Goal: Information Seeking & Learning: Learn about a topic

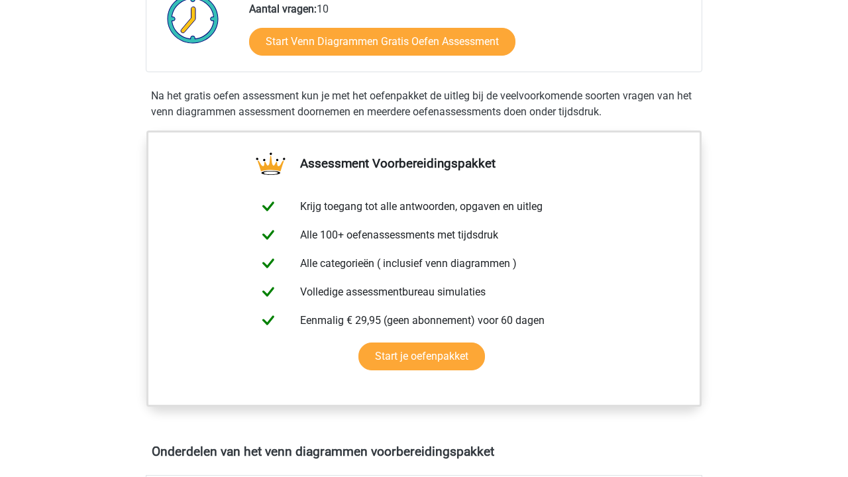
scroll to position [311, 0]
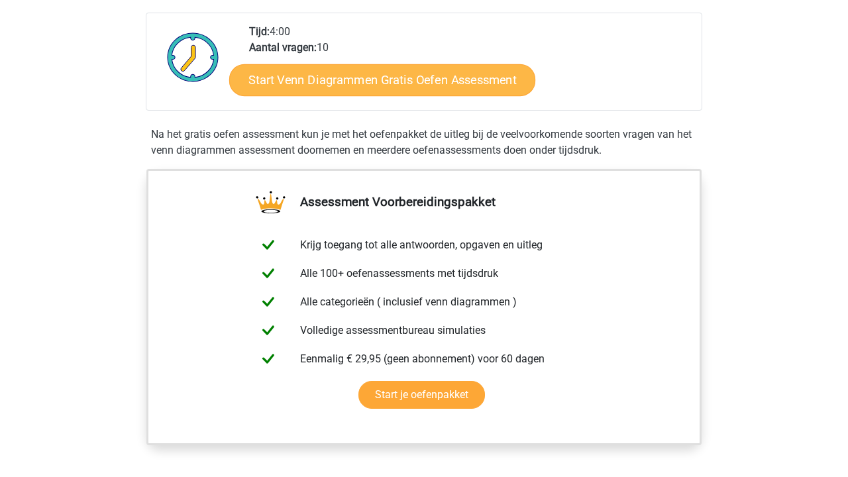
click at [380, 70] on link "Start Venn Diagrammen Gratis Oefen Assessment" at bounding box center [382, 80] width 306 height 32
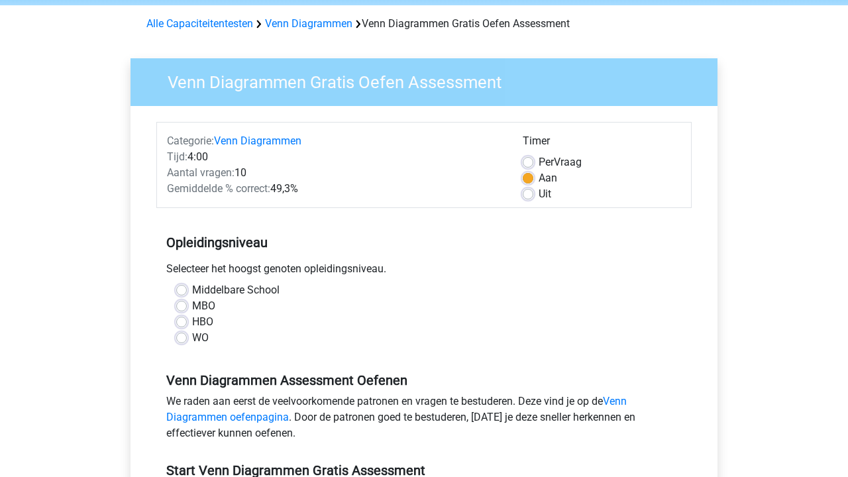
scroll to position [52, 0]
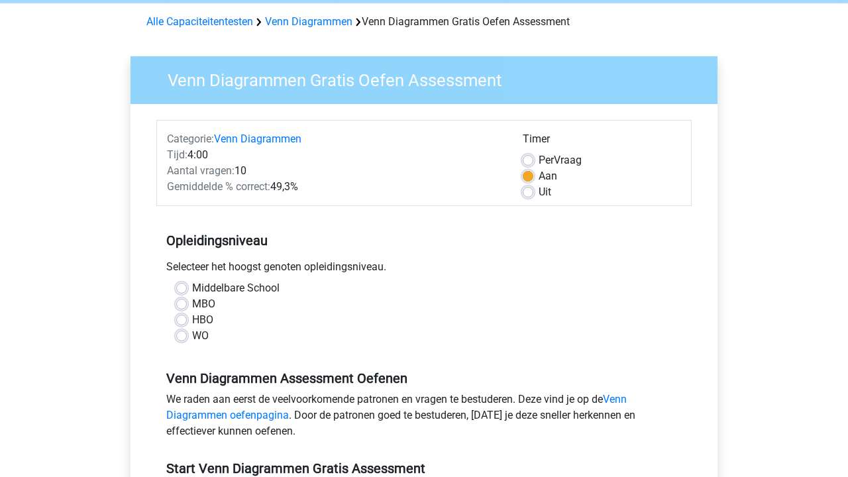
click at [192, 337] on label "WO" at bounding box center [200, 336] width 17 height 16
click at [183, 337] on input "WO" at bounding box center [181, 334] width 11 height 13
radio input "true"
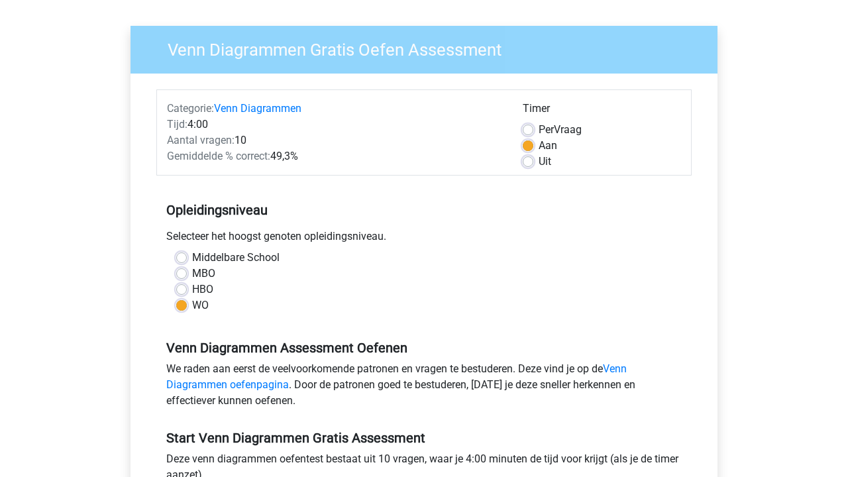
click at [192, 260] on label "Middelbare School" at bounding box center [235, 258] width 87 height 16
click at [185, 260] on input "Middelbare School" at bounding box center [181, 256] width 11 height 13
radio input "true"
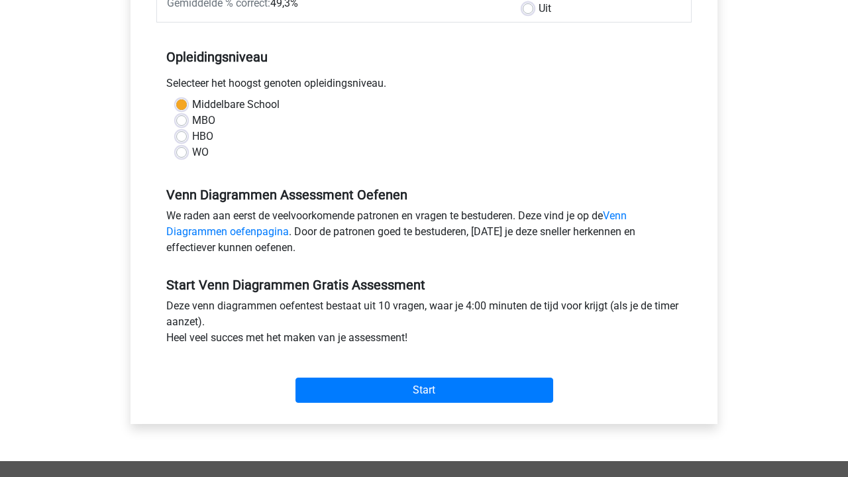
scroll to position [250, 0]
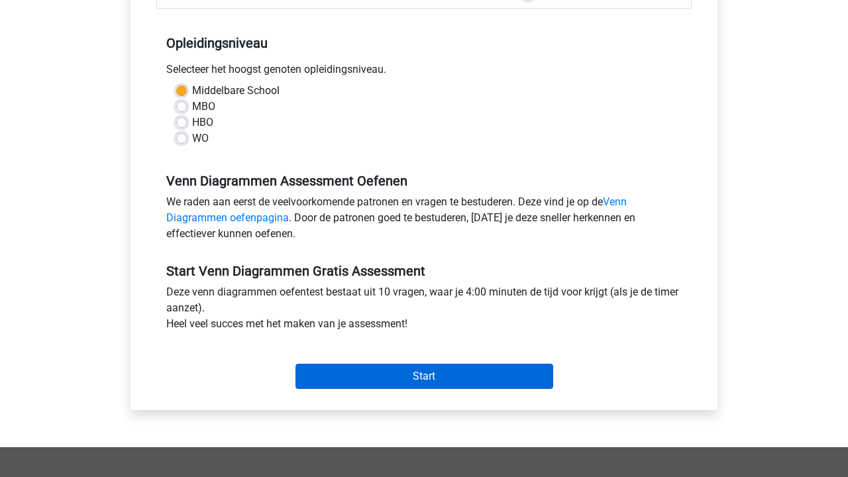
click at [354, 389] on input "Start" at bounding box center [424, 376] width 258 height 25
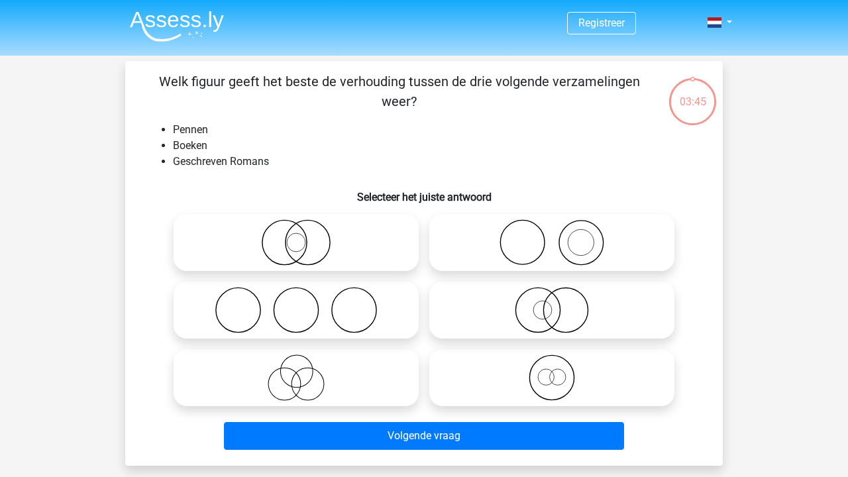
click at [511, 250] on icon at bounding box center [551, 242] width 234 height 46
click at [552, 236] on input "radio" at bounding box center [556, 231] width 9 height 9
radio input "true"
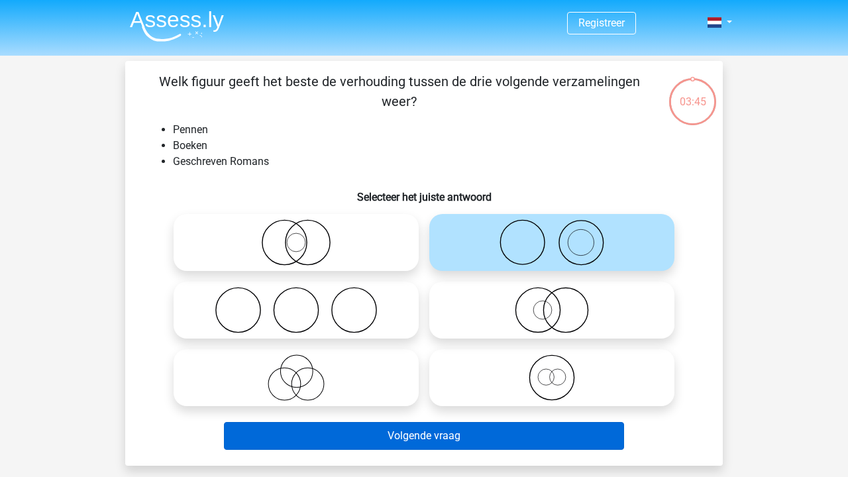
click at [495, 434] on button "Volgende vraag" at bounding box center [424, 436] width 401 height 28
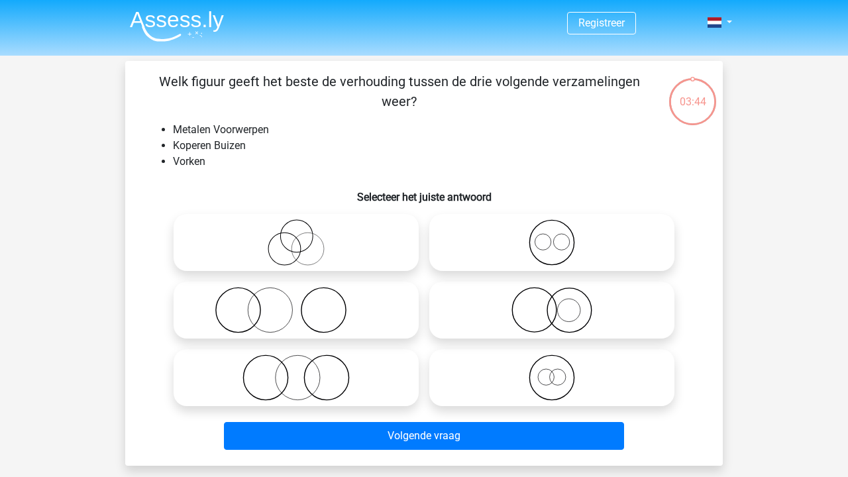
scroll to position [61, 0]
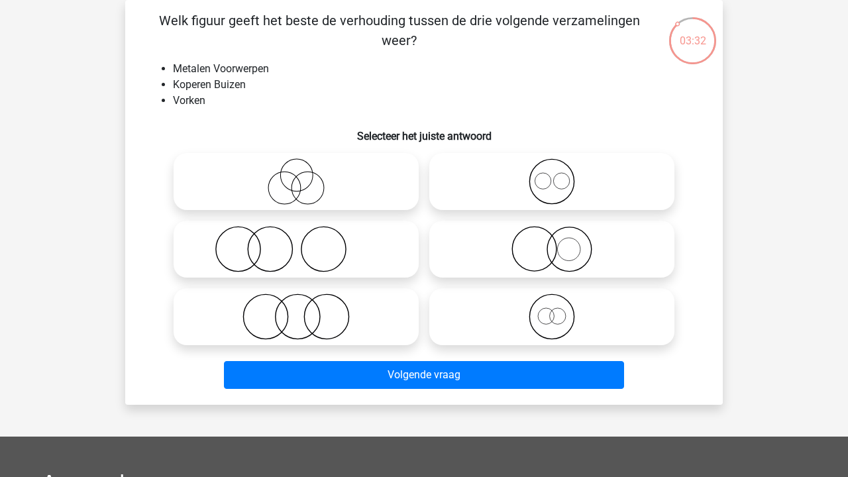
click at [618, 175] on icon at bounding box center [551, 181] width 234 height 46
click at [560, 175] on input "radio" at bounding box center [556, 170] width 9 height 9
radio input "true"
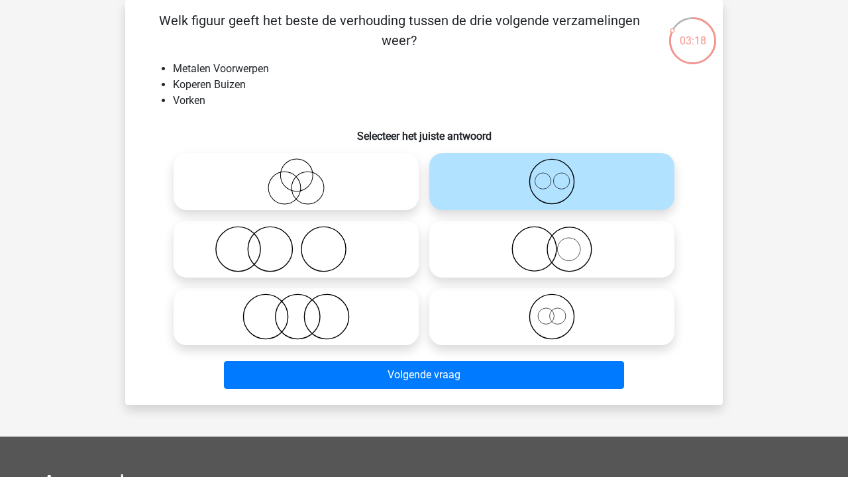
click at [385, 258] on icon at bounding box center [296, 249] width 234 height 46
click at [305, 242] on input "radio" at bounding box center [300, 238] width 9 height 9
radio input "true"
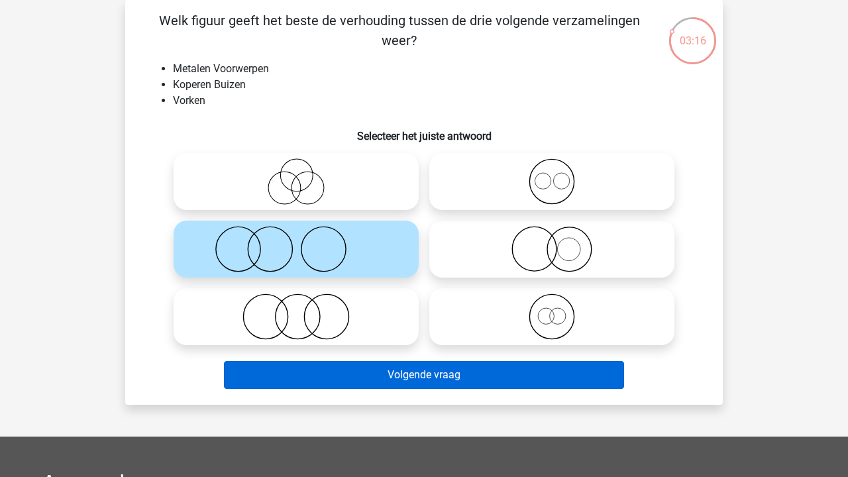
click at [426, 364] on button "Volgende vraag" at bounding box center [424, 375] width 401 height 28
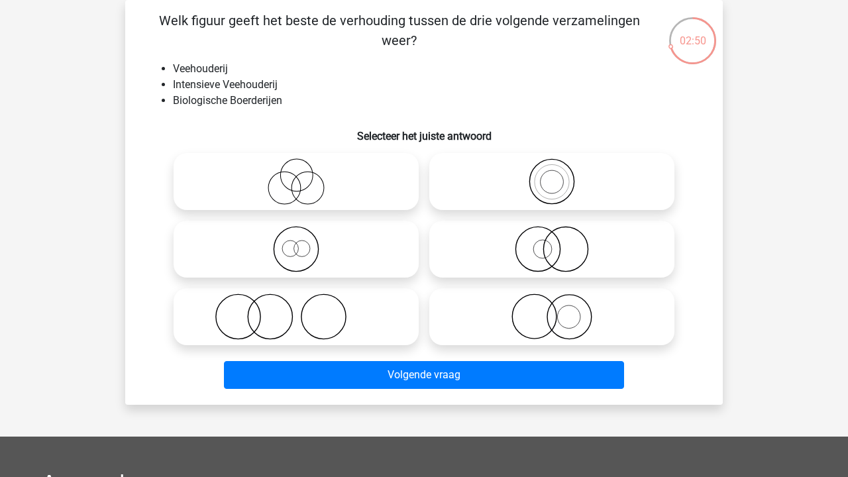
click at [386, 175] on icon at bounding box center [296, 181] width 234 height 46
click at [305, 175] on input "radio" at bounding box center [300, 170] width 9 height 9
radio input "true"
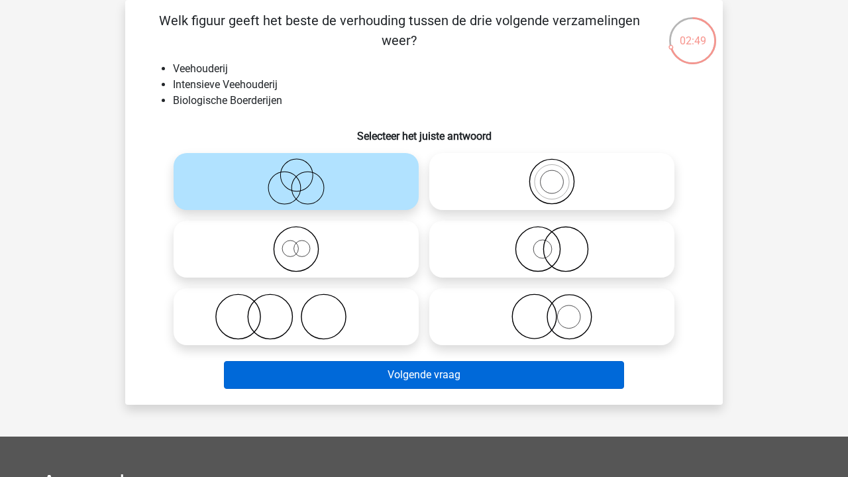
click at [371, 385] on button "Volgende vraag" at bounding box center [424, 375] width 401 height 28
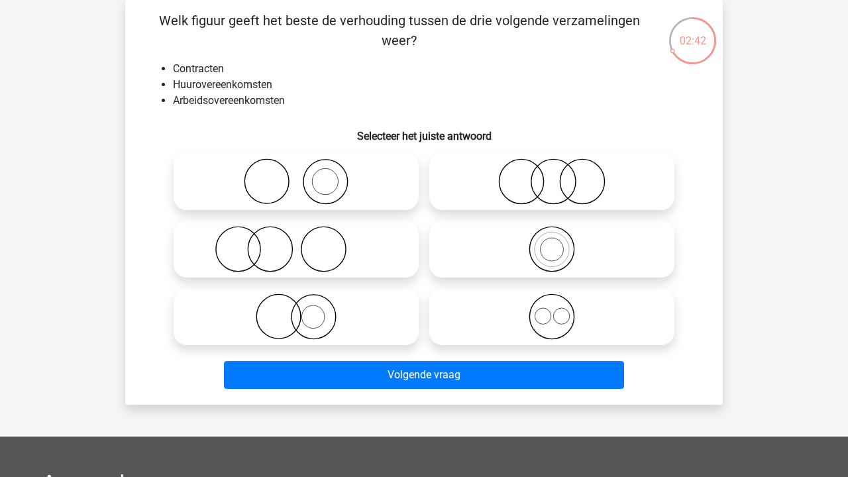
click at [473, 304] on icon at bounding box center [551, 316] width 234 height 46
click at [552, 304] on input "radio" at bounding box center [556, 305] width 9 height 9
radio input "true"
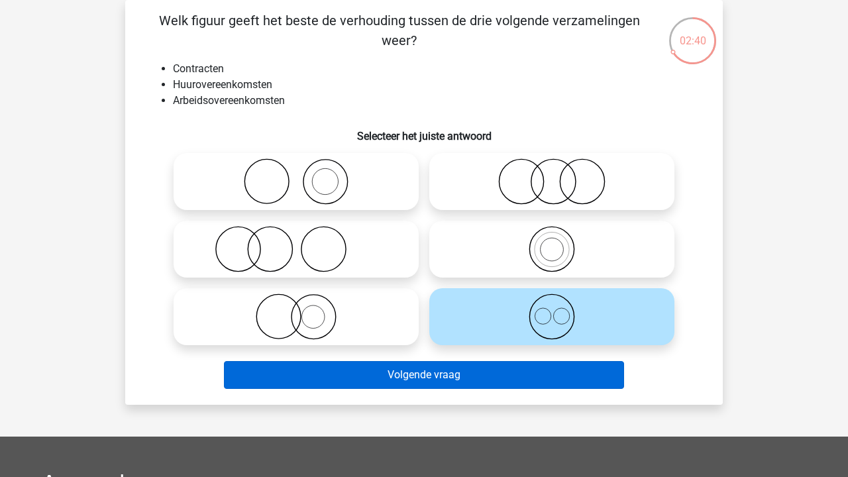
click at [457, 375] on button "Volgende vraag" at bounding box center [424, 375] width 401 height 28
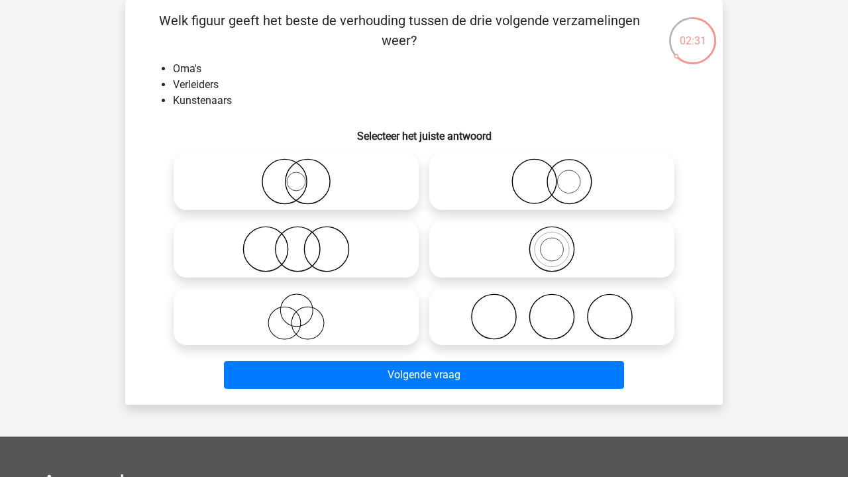
click at [328, 175] on icon at bounding box center [296, 181] width 234 height 46
click at [305, 175] on input "radio" at bounding box center [300, 170] width 9 height 9
radio input "true"
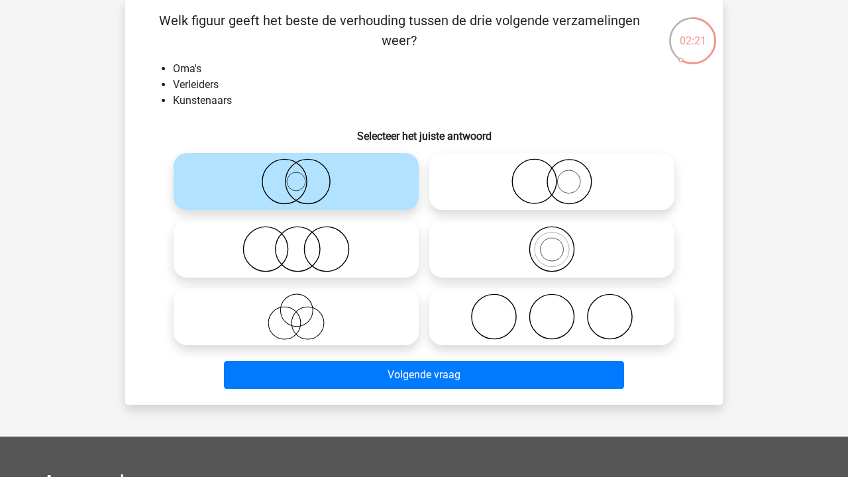
click at [281, 327] on icon at bounding box center [296, 316] width 234 height 46
click at [296, 310] on input "radio" at bounding box center [300, 305] width 9 height 9
radio input "true"
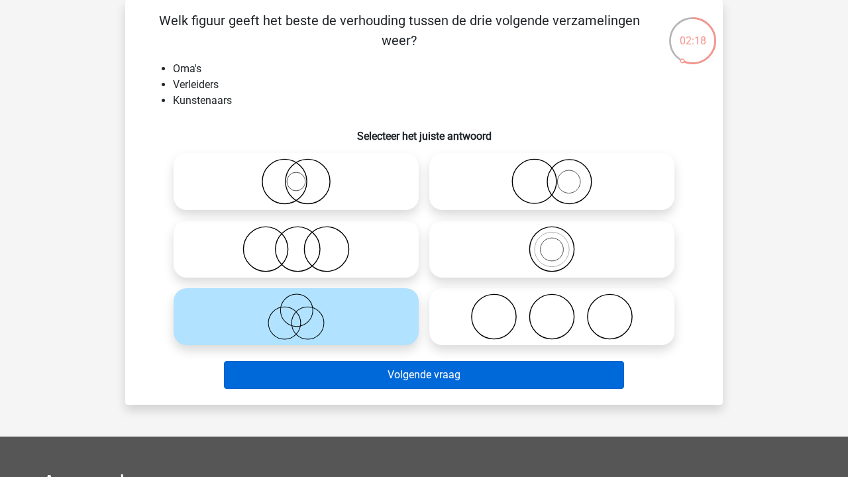
click at [311, 373] on button "Volgende vraag" at bounding box center [424, 375] width 401 height 28
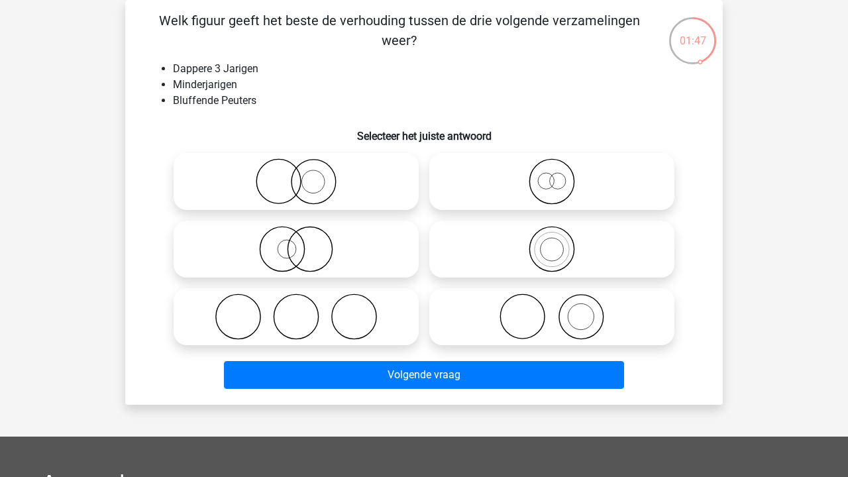
click at [314, 346] on div at bounding box center [296, 317] width 256 height 68
click at [318, 332] on icon at bounding box center [296, 316] width 234 height 46
click at [305, 310] on input "radio" at bounding box center [300, 305] width 9 height 9
radio input "true"
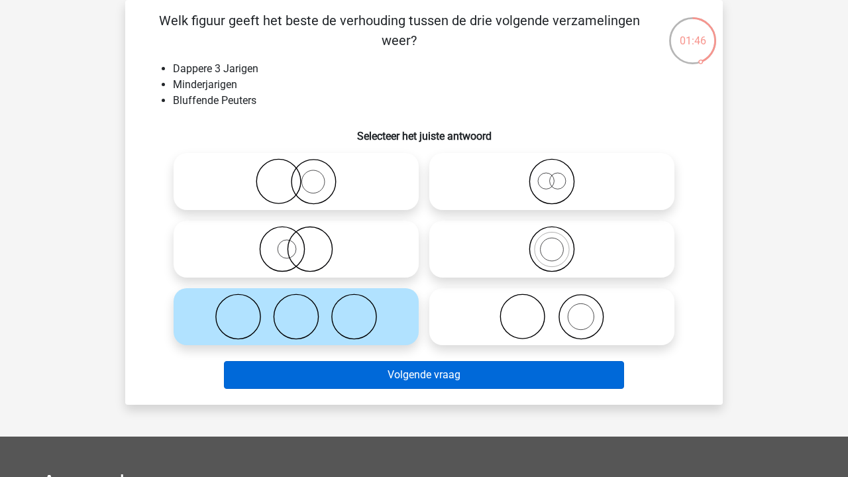
click at [339, 373] on button "Volgende vraag" at bounding box center [424, 375] width 401 height 28
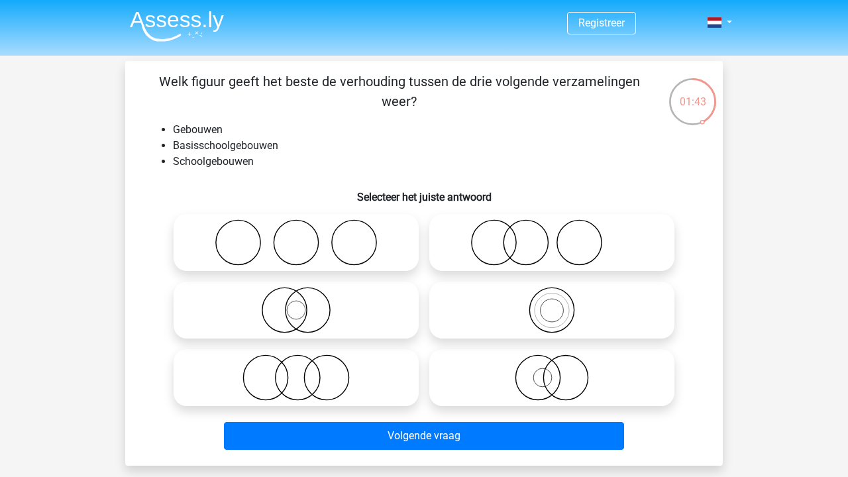
scroll to position [0, 0]
click at [339, 373] on icon at bounding box center [296, 377] width 234 height 46
click at [305, 371] on input "radio" at bounding box center [300, 366] width 9 height 9
radio input "true"
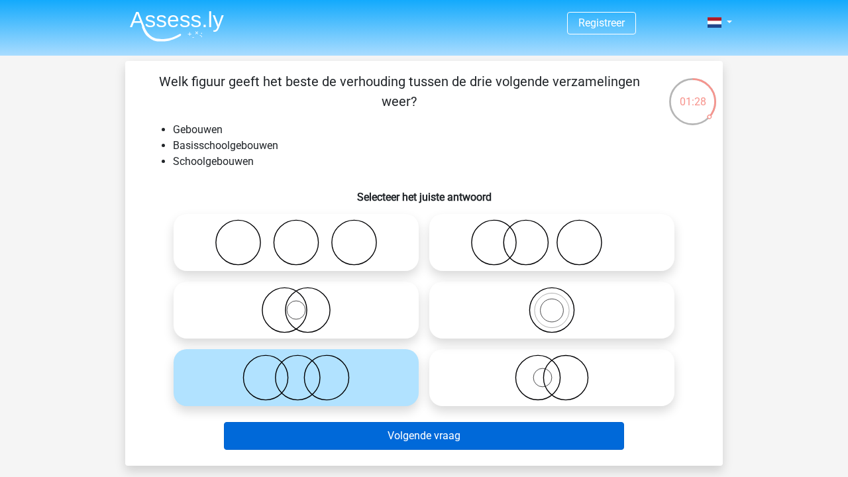
click at [344, 428] on button "Volgende vraag" at bounding box center [424, 436] width 401 height 28
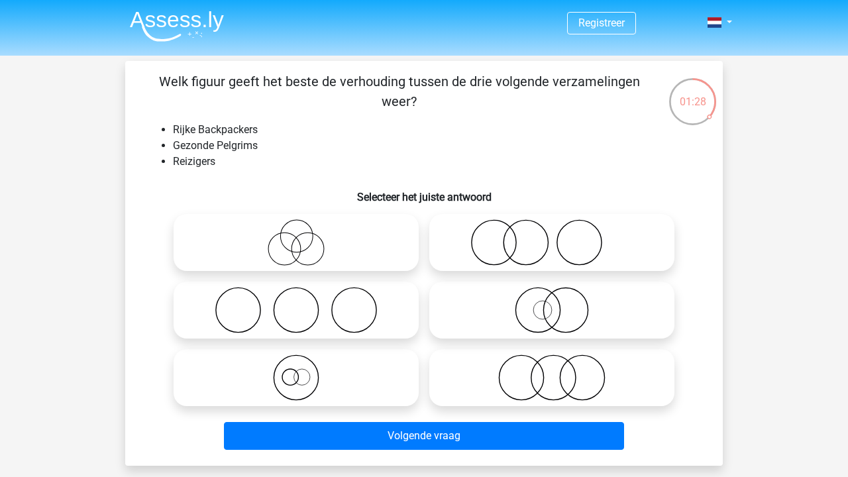
scroll to position [61, 0]
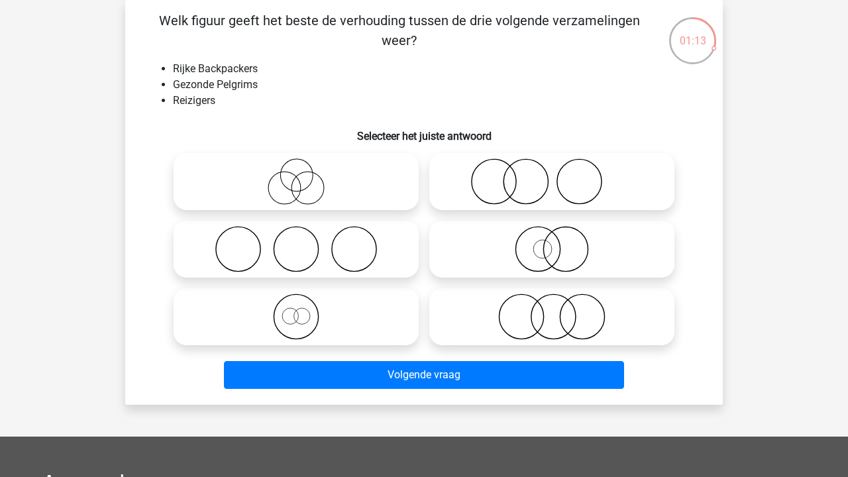
click at [493, 144] on div "Welk figuur geeft het beste de verhouding tussen de drie volgende verzamelingen…" at bounding box center [423, 202] width 587 height 383
click at [490, 166] on icon at bounding box center [551, 181] width 234 height 46
click at [552, 166] on input "radio" at bounding box center [556, 170] width 9 height 9
radio input "true"
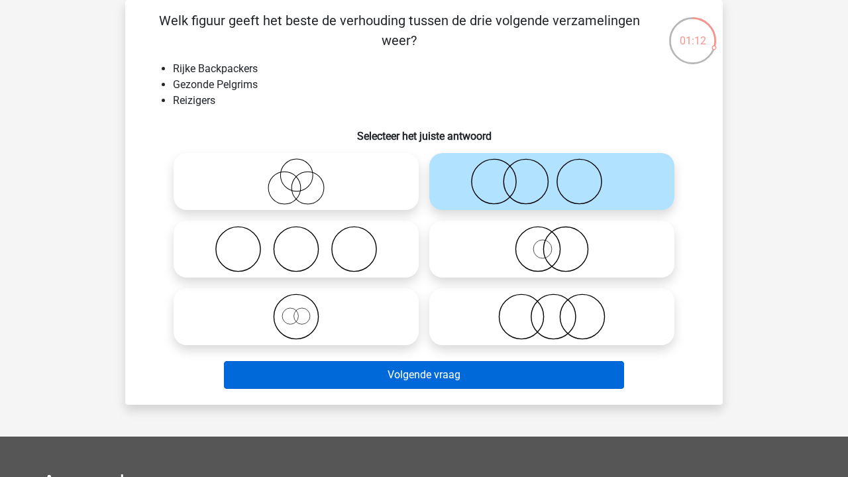
click at [424, 385] on button "Volgende vraag" at bounding box center [424, 375] width 401 height 28
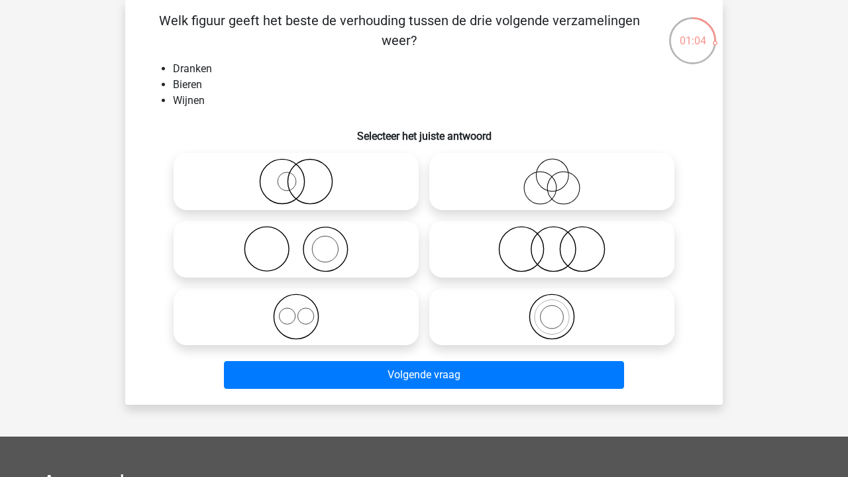
click at [352, 315] on icon at bounding box center [296, 316] width 234 height 46
click at [305, 310] on input "radio" at bounding box center [300, 305] width 9 height 9
radio input "true"
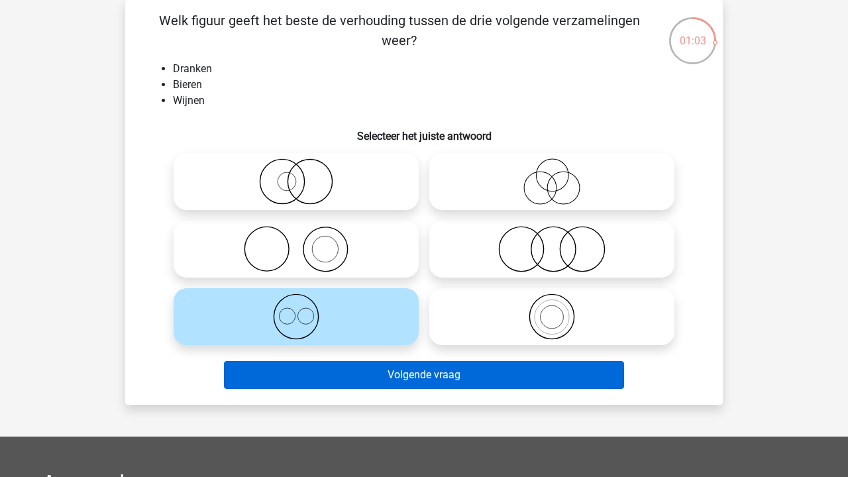
click at [356, 373] on button "Volgende vraag" at bounding box center [424, 375] width 401 height 28
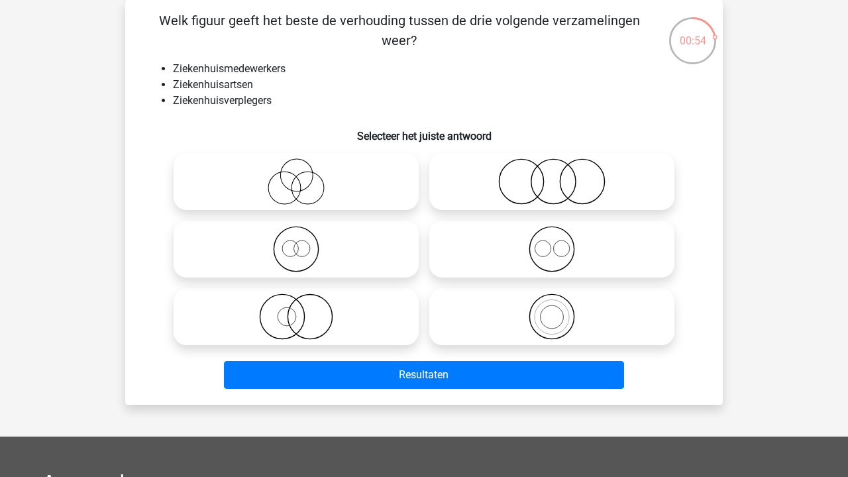
click at [448, 189] on icon at bounding box center [551, 181] width 234 height 46
click at [552, 175] on input "radio" at bounding box center [556, 170] width 9 height 9
radio input "true"
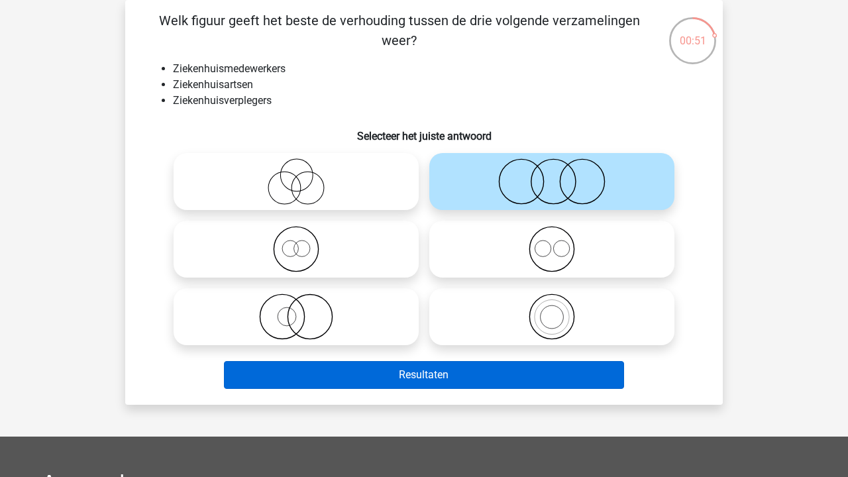
click at [366, 373] on button "Resultaten" at bounding box center [424, 375] width 401 height 28
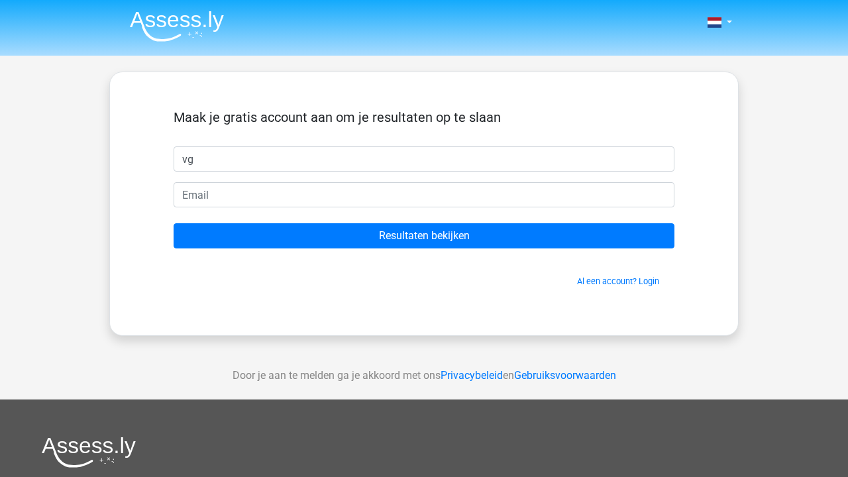
type input "v"
type input "victoria"
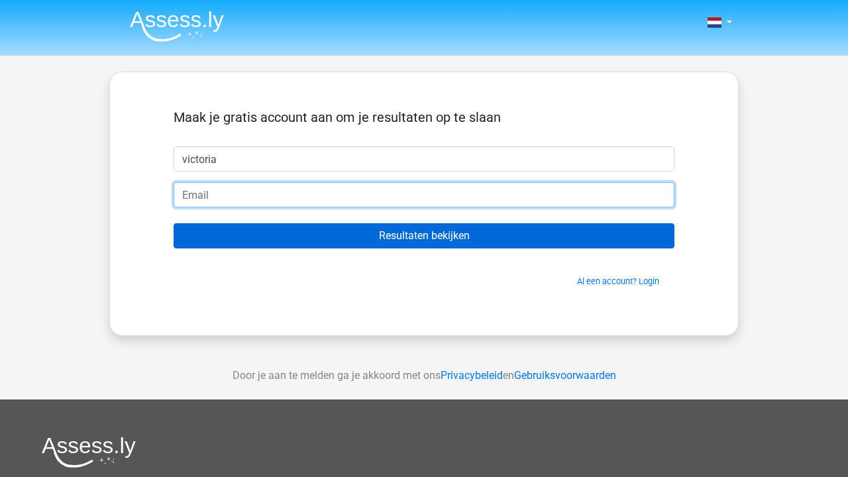
type input "vgeuvers@icloud.com"
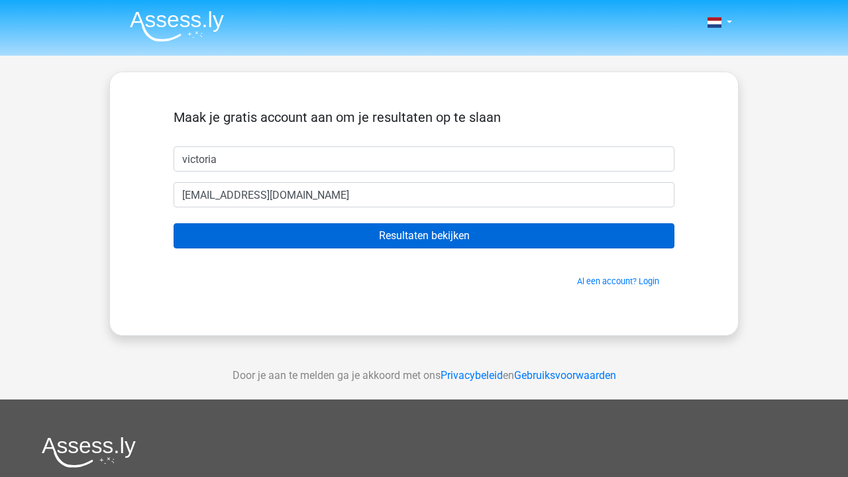
click at [323, 236] on input "Resultaten bekijken" at bounding box center [423, 235] width 501 height 25
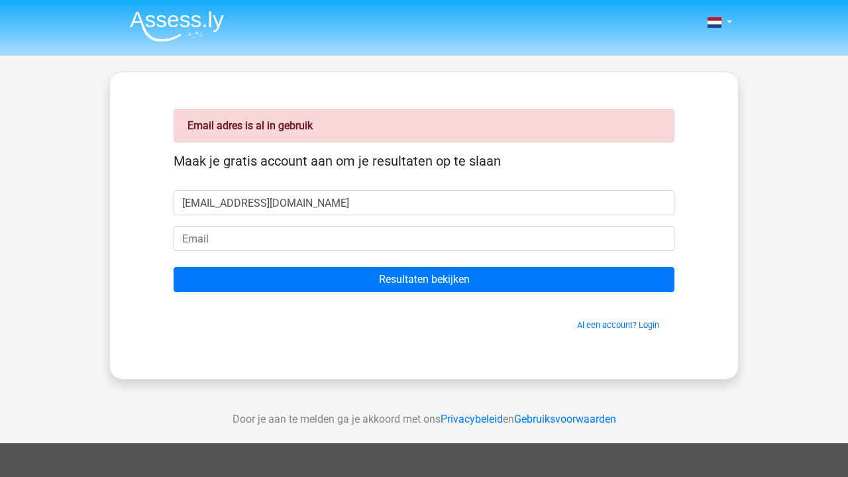
type input "[EMAIL_ADDRESS][DOMAIN_NAME]"
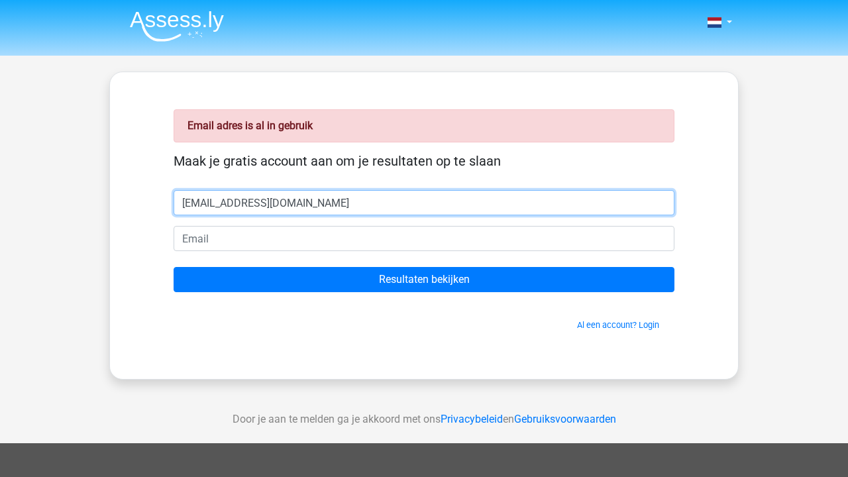
drag, startPoint x: 301, startPoint y: 209, endPoint x: 170, endPoint y: 206, distance: 131.1
click at [170, 207] on div "[EMAIL_ADDRESS][DOMAIN_NAME]" at bounding box center [424, 202] width 520 height 25
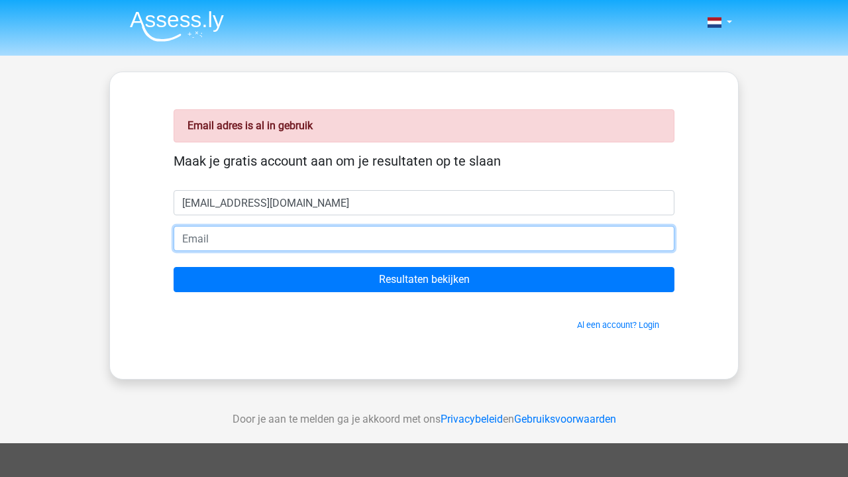
click at [278, 244] on input "email" at bounding box center [423, 238] width 501 height 25
paste input "[EMAIL_ADDRESS][DOMAIN_NAME]"
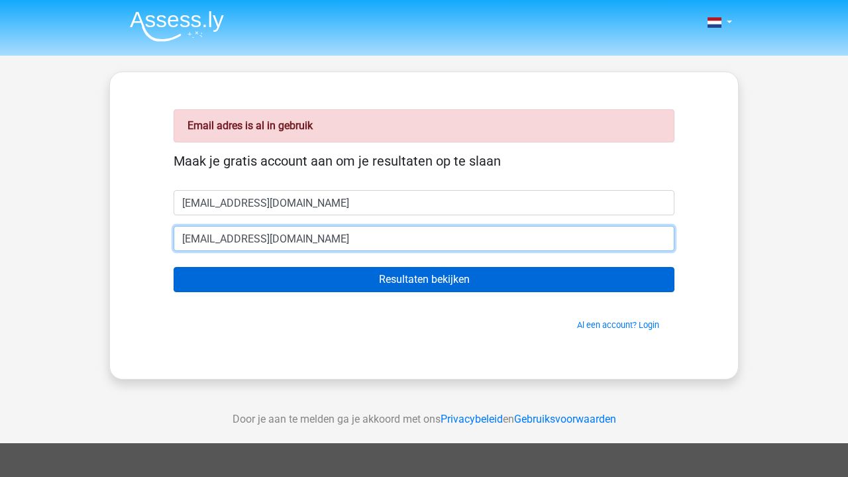
type input "[EMAIL_ADDRESS][DOMAIN_NAME]"
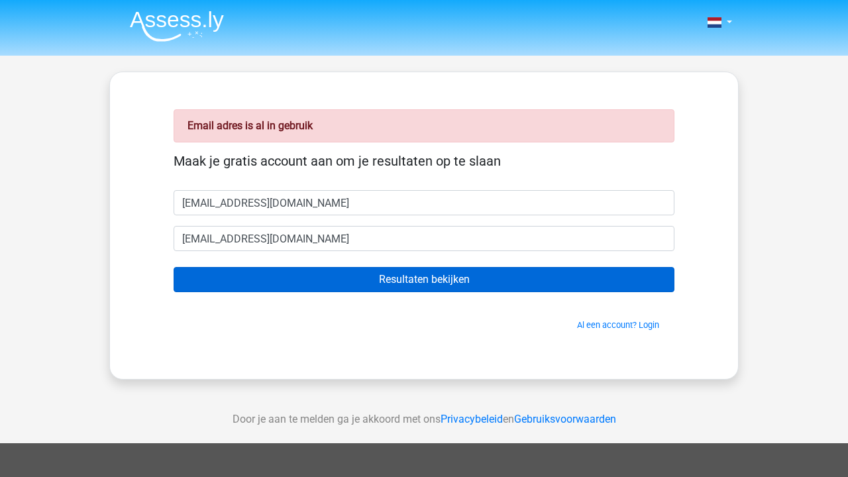
click at [335, 283] on input "Resultaten bekijken" at bounding box center [423, 279] width 501 height 25
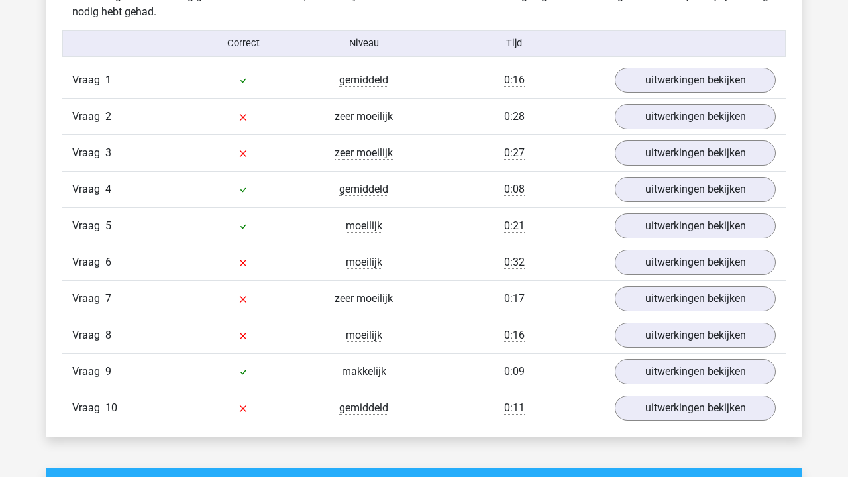
scroll to position [1081, 0]
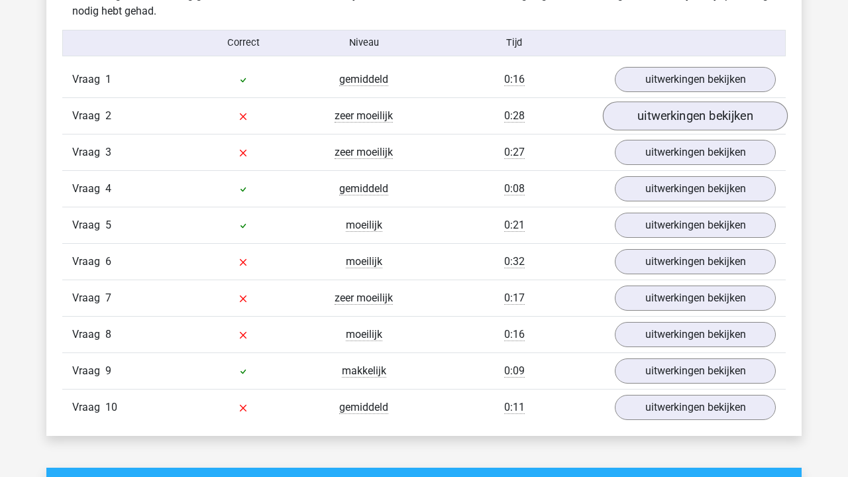
click at [649, 103] on link "uitwerkingen bekijken" at bounding box center [695, 115] width 185 height 29
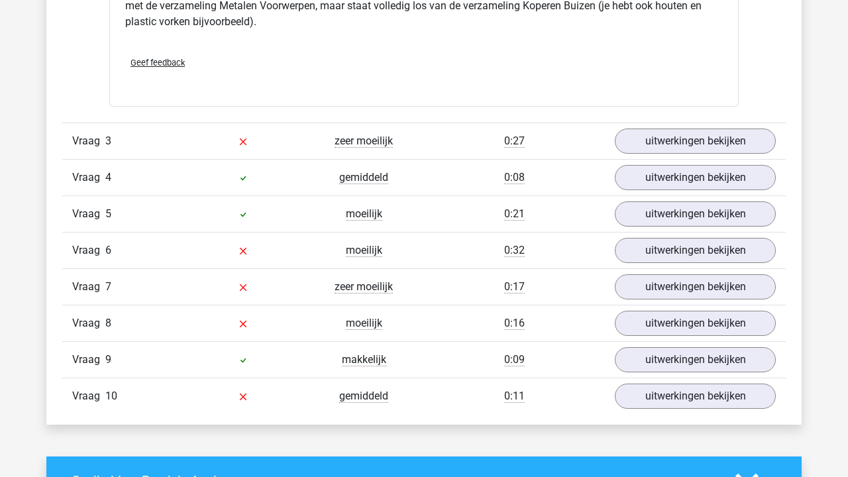
scroll to position [1632, 0]
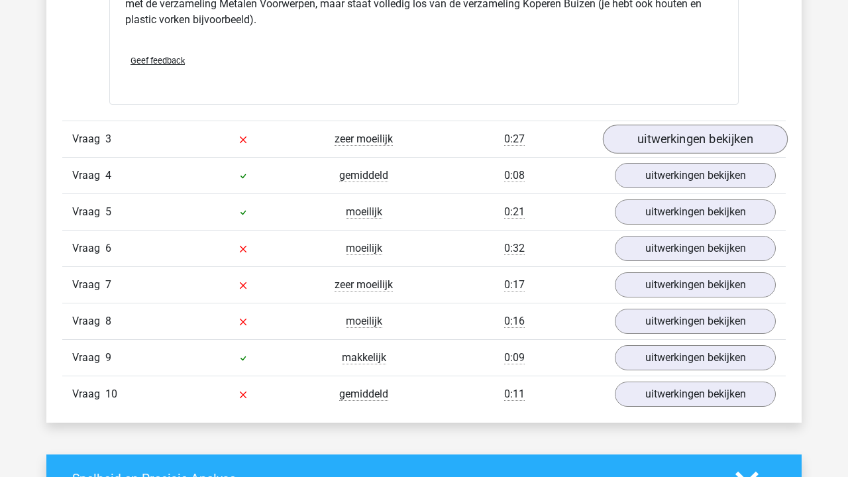
click at [658, 138] on link "uitwerkingen bekijken" at bounding box center [695, 138] width 185 height 29
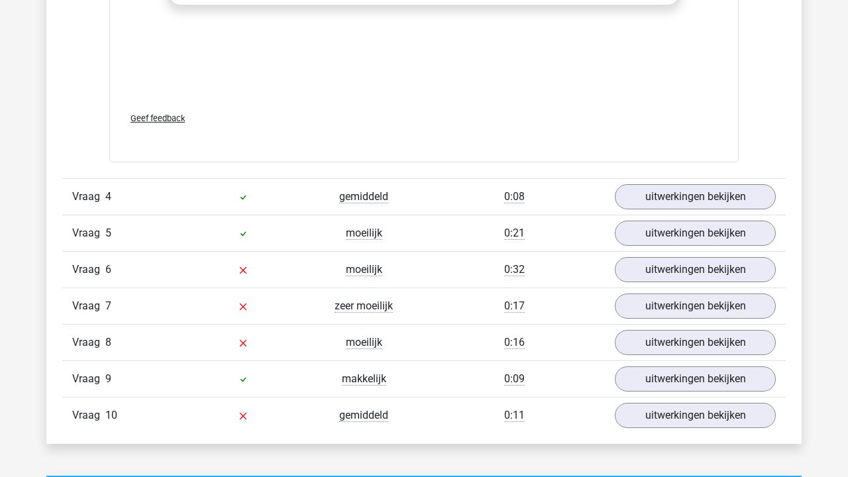
scroll to position [2475, 0]
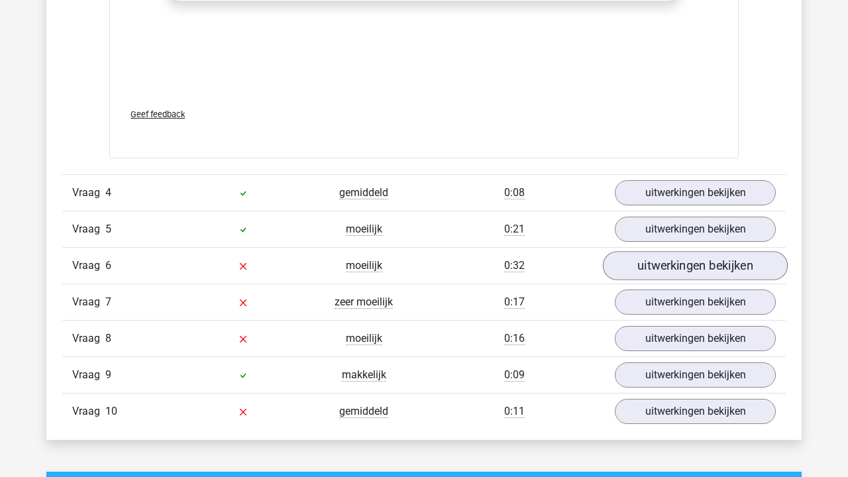
click at [644, 264] on link "uitwerkingen bekijken" at bounding box center [695, 266] width 185 height 29
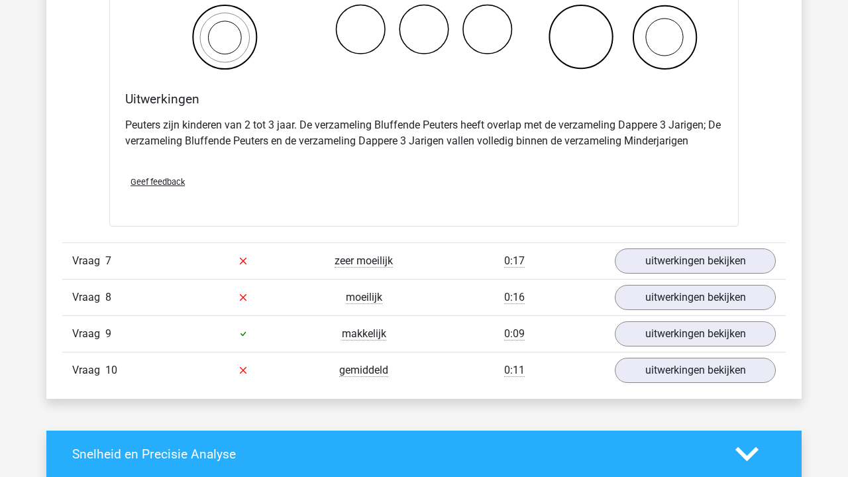
scroll to position [3071, 0]
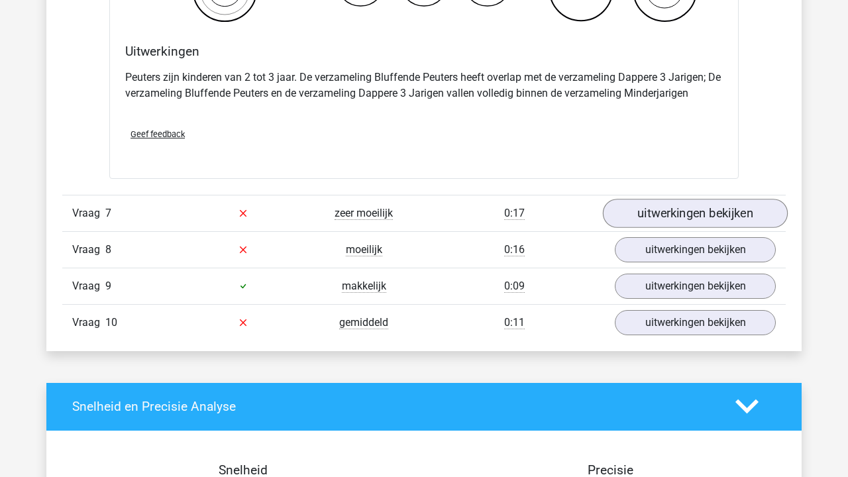
click at [686, 219] on link "uitwerkingen bekijken" at bounding box center [695, 213] width 185 height 29
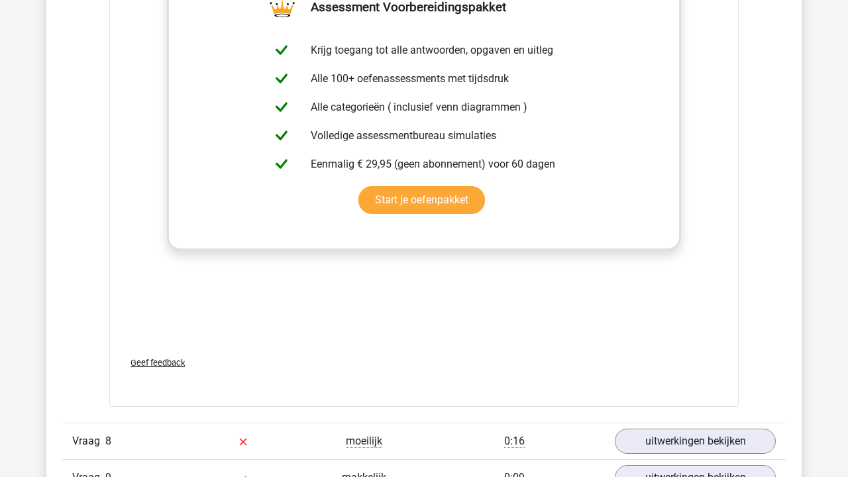
scroll to position [3914, 0]
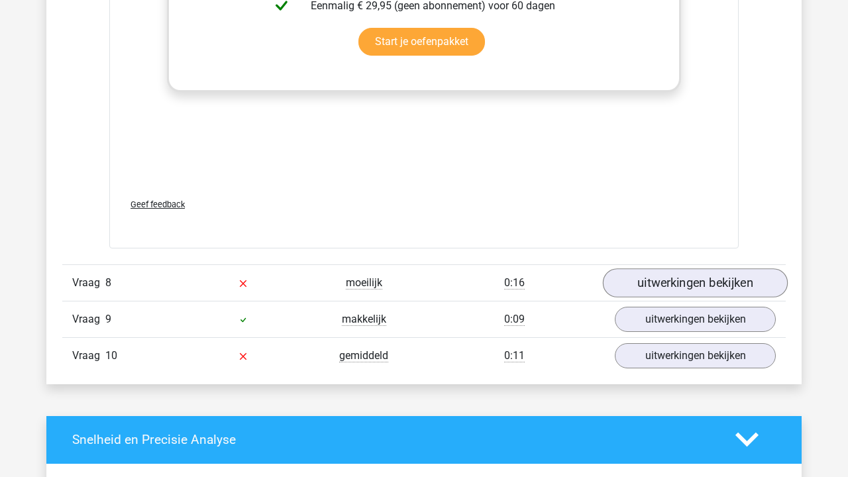
click at [691, 283] on link "uitwerkingen bekijken" at bounding box center [695, 282] width 185 height 29
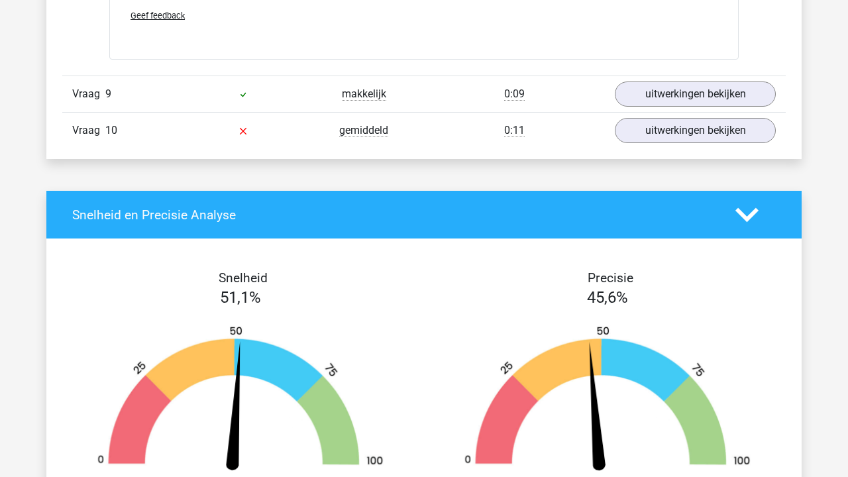
scroll to position [4580, 0]
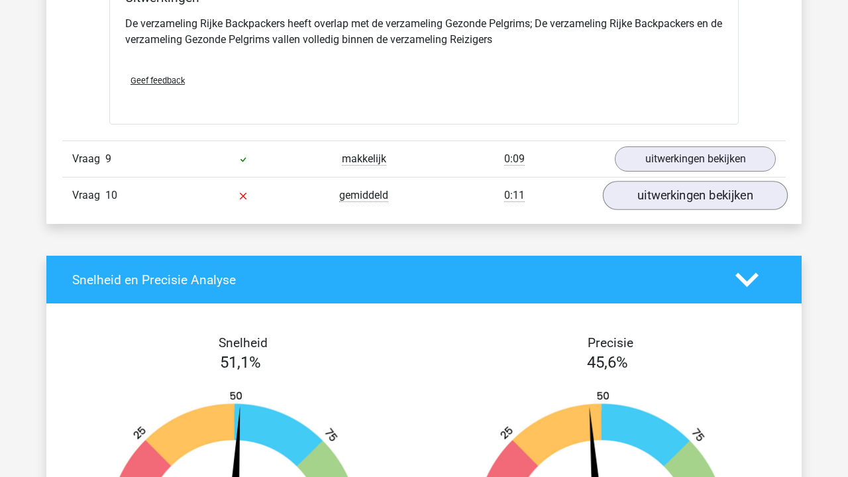
click at [698, 205] on link "uitwerkingen bekijken" at bounding box center [695, 195] width 185 height 29
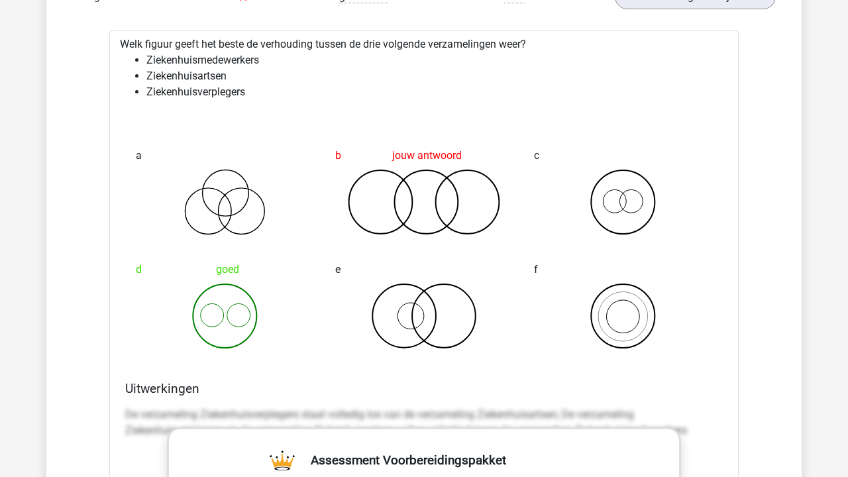
scroll to position [4778, 0]
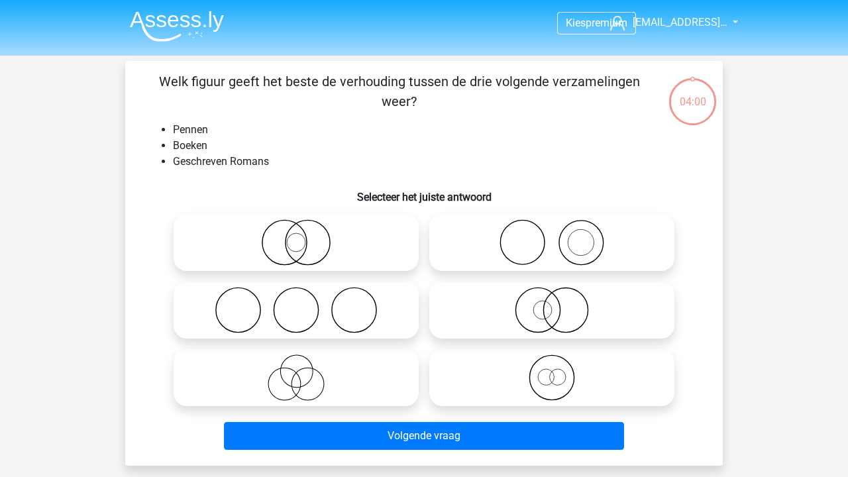
scroll to position [61, 0]
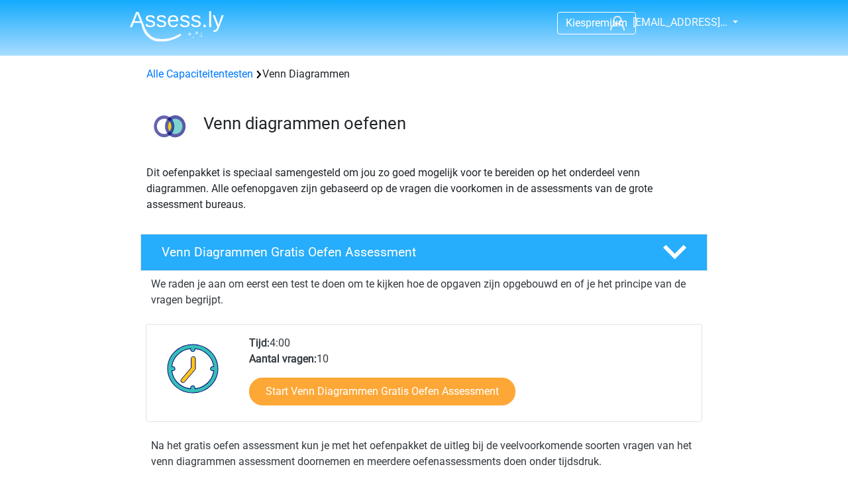
scroll to position [311, 0]
